Goal: Information Seeking & Learning: Learn about a topic

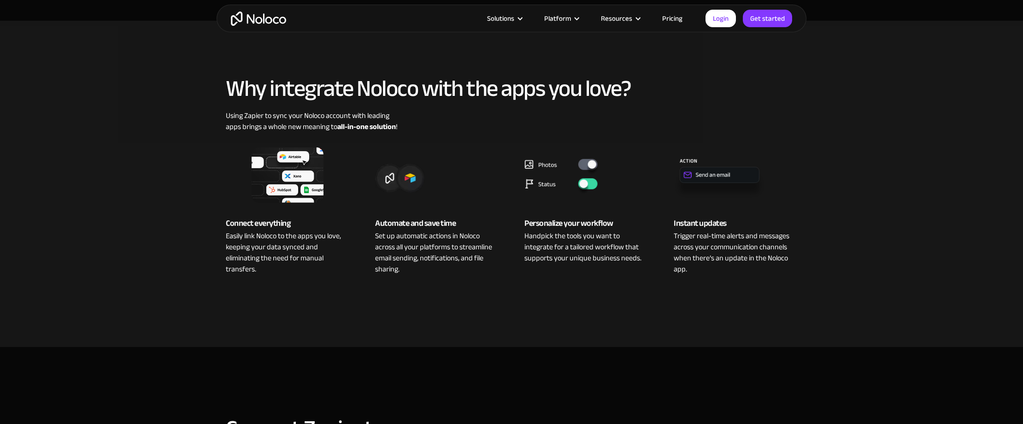
scroll to position [326, 0]
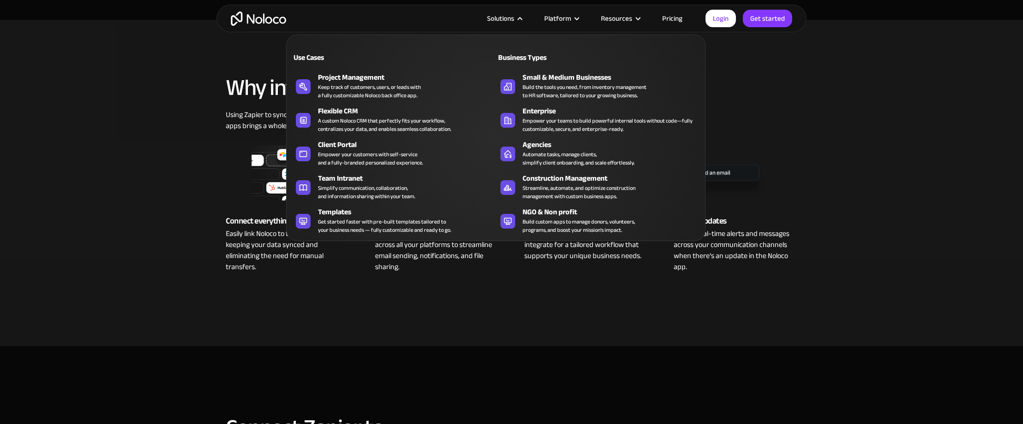
click at [492, 14] on div "Solutions" at bounding box center [500, 18] width 27 height 12
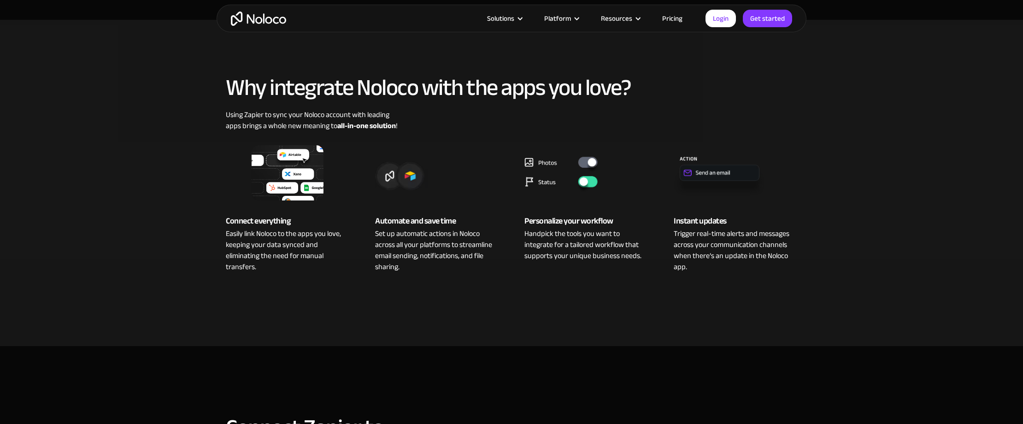
click at [266, 18] on img "home" at bounding box center [258, 19] width 55 height 14
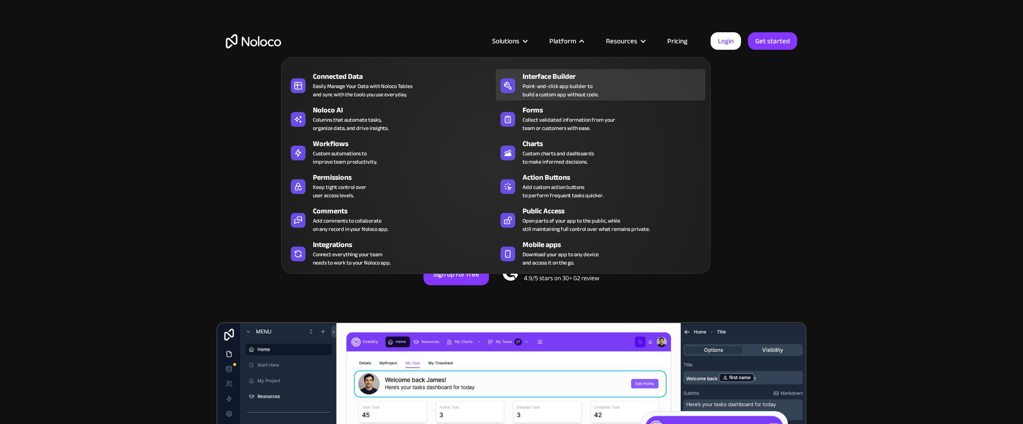
click at [563, 82] on div "Point-and-click app builder to build a custom app without code." at bounding box center [560, 90] width 76 height 17
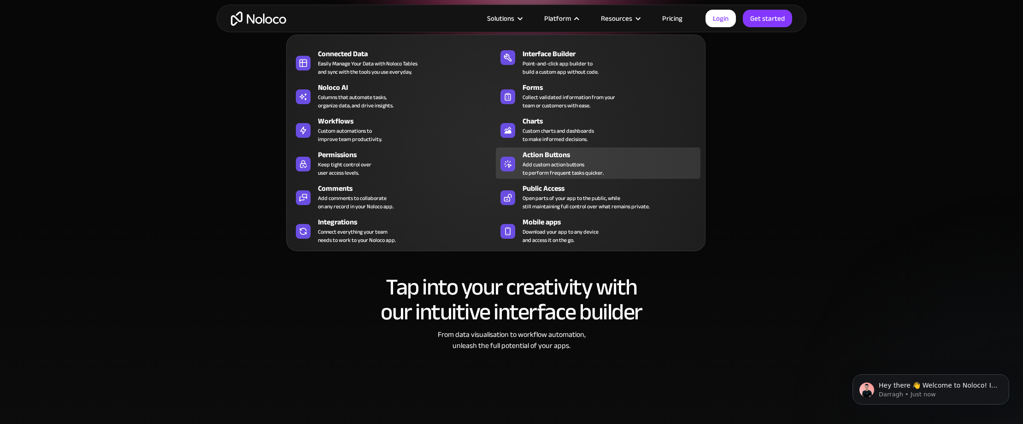
scroll to position [110, 0]
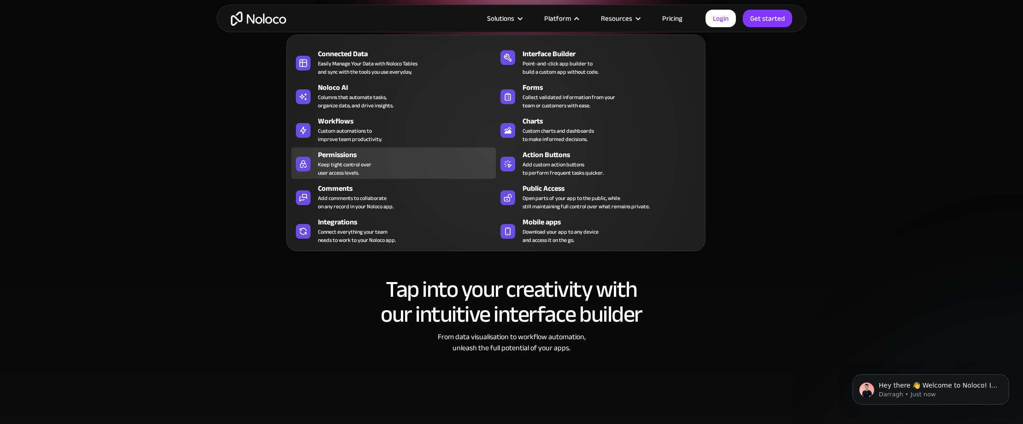
click at [344, 154] on div "Permissions" at bounding box center [409, 154] width 182 height 11
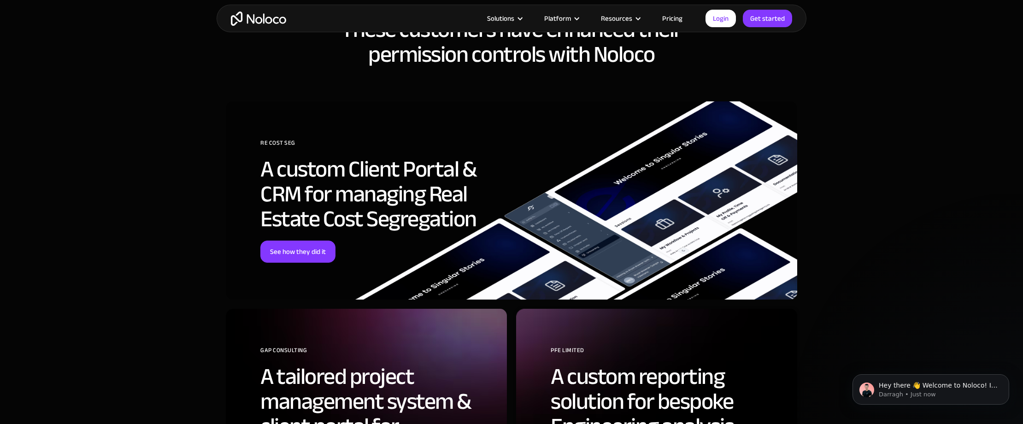
scroll to position [2253, 0]
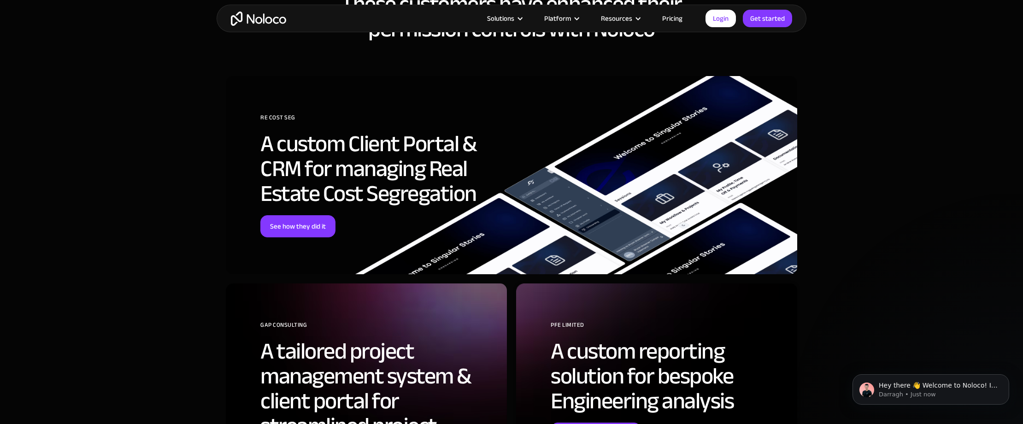
click at [679, 21] on link "Pricing" at bounding box center [671, 18] width 43 height 12
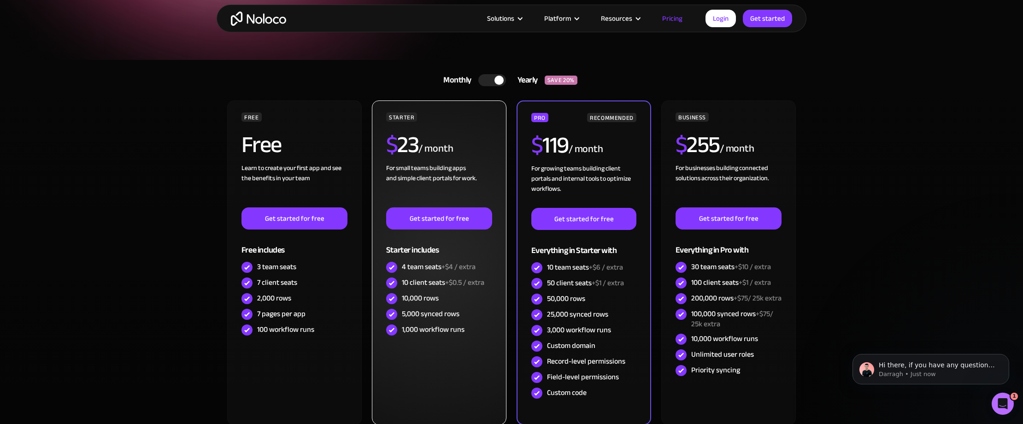
scroll to position [147, 0]
